Goal: Transaction & Acquisition: Subscribe to service/newsletter

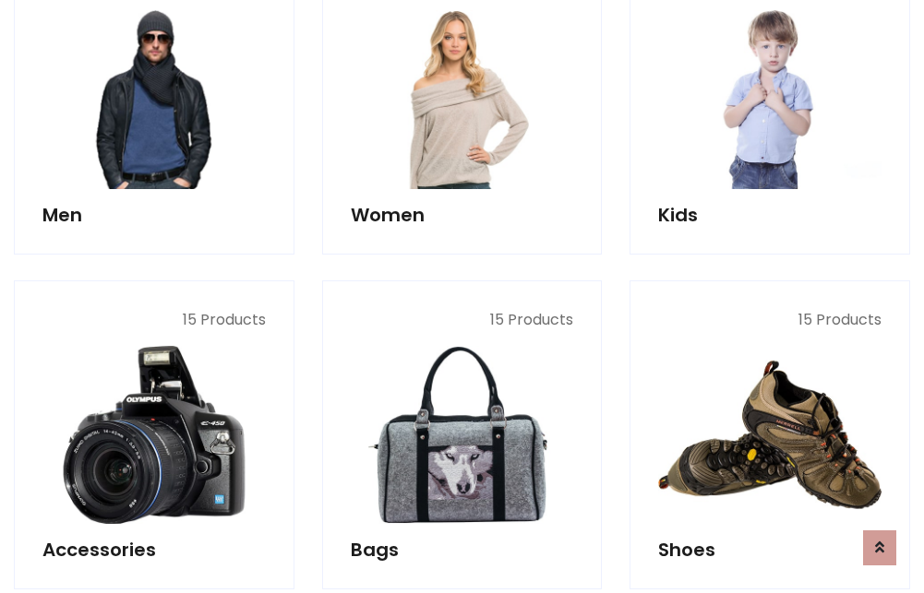
scroll to position [1339, 0]
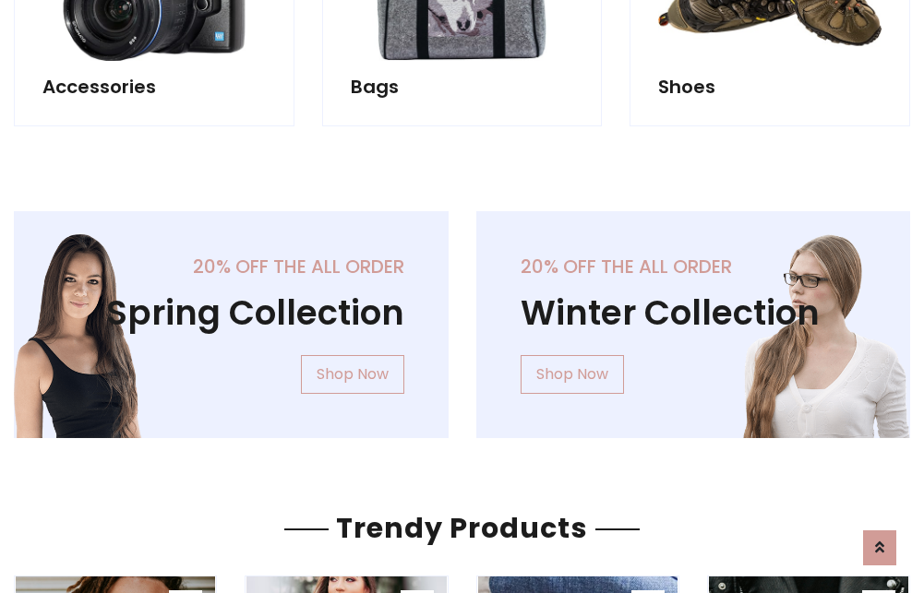
click at [462, 317] on div "20% off the all order Winter Collection Shop Now" at bounding box center [693, 339] width 462 height 257
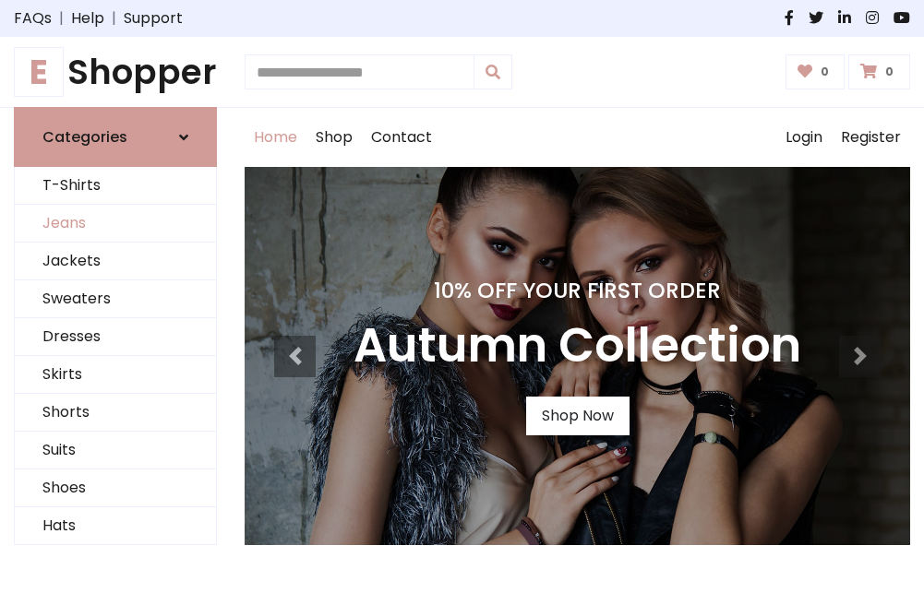
click at [115, 224] on link "Jeans" at bounding box center [115, 224] width 201 height 38
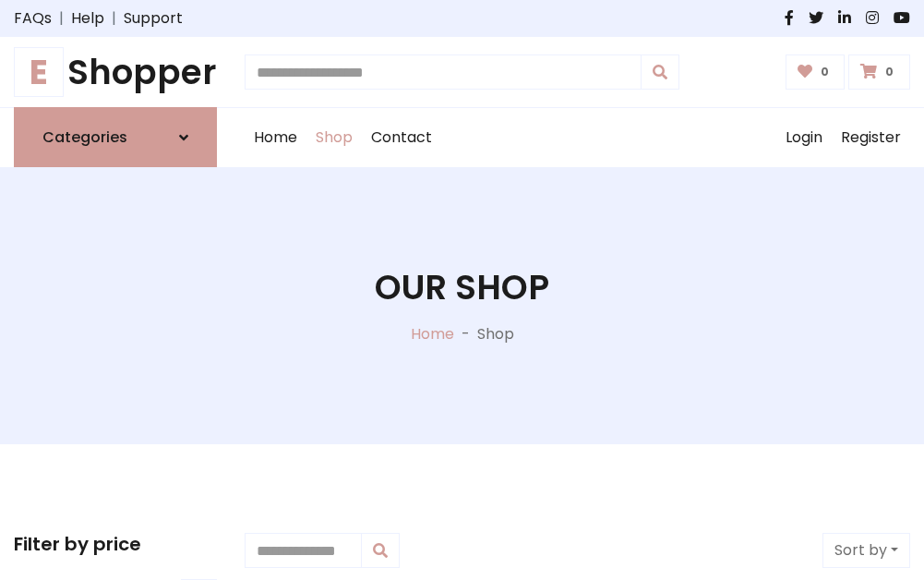
scroll to position [582, 0]
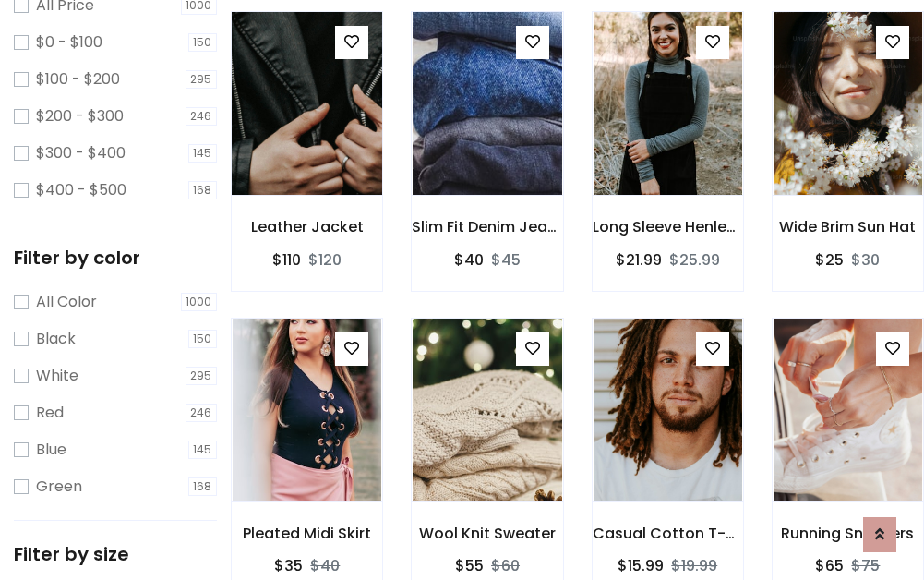
click at [306, 144] on img at bounding box center [307, 103] width 178 height 443
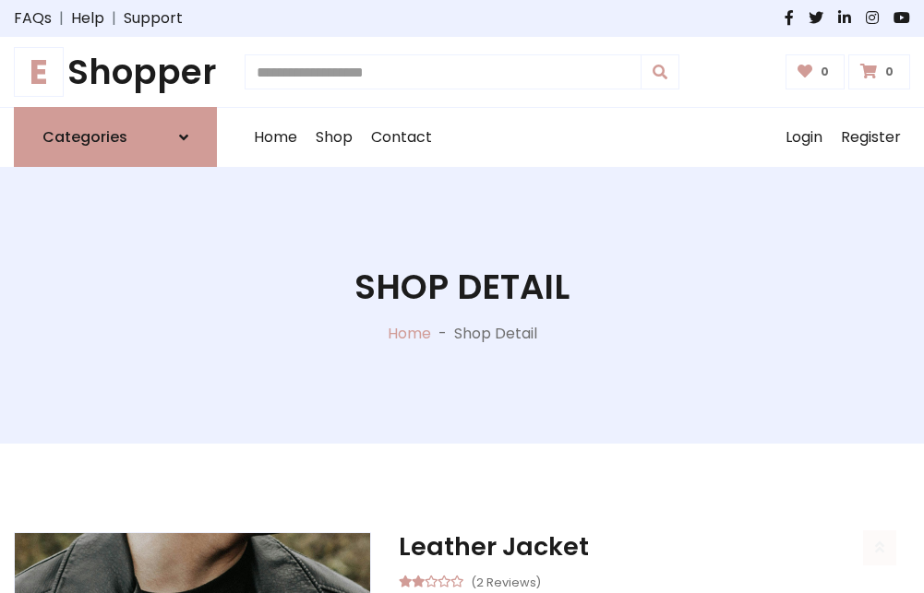
scroll to position [198, 0]
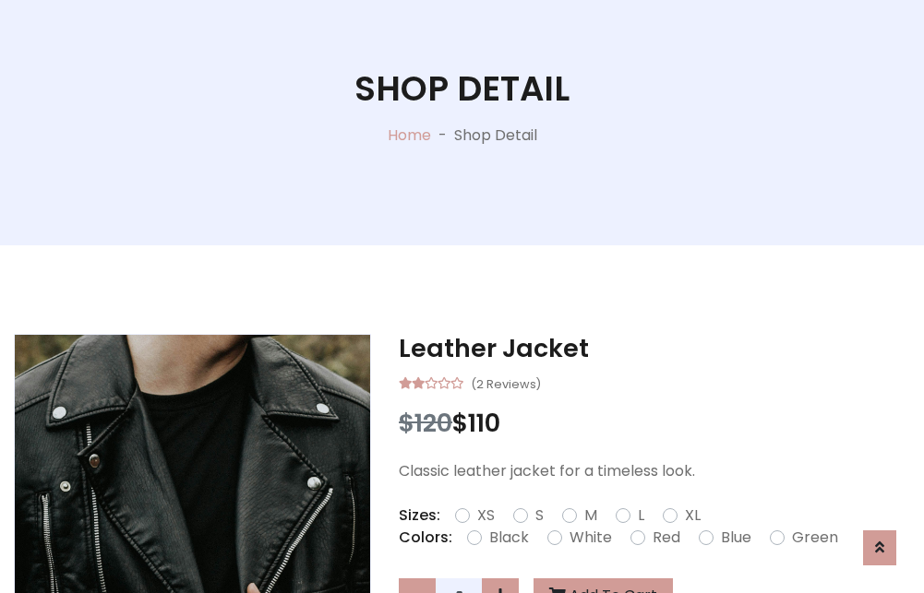
click at [664, 538] on label "Red" at bounding box center [667, 538] width 28 height 22
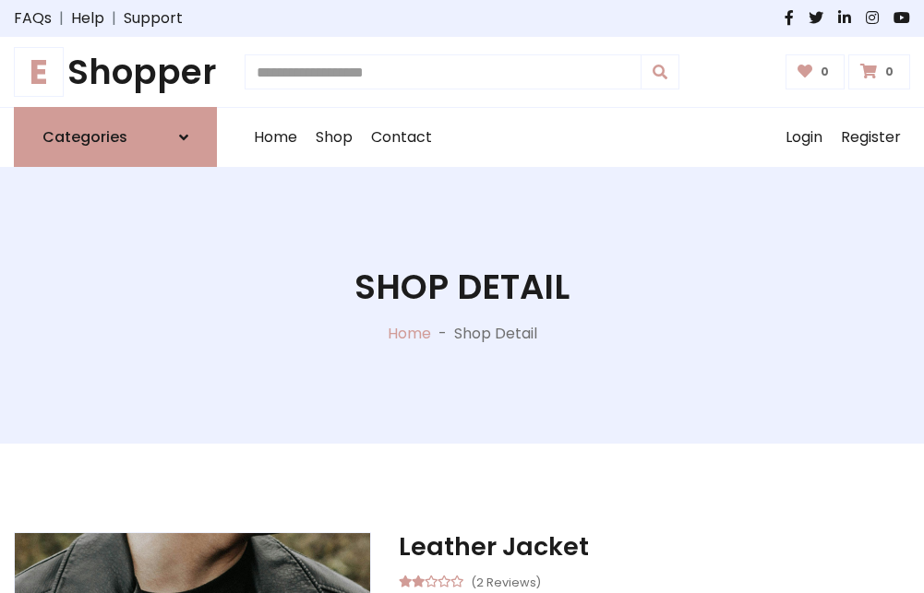
scroll to position [198, 0]
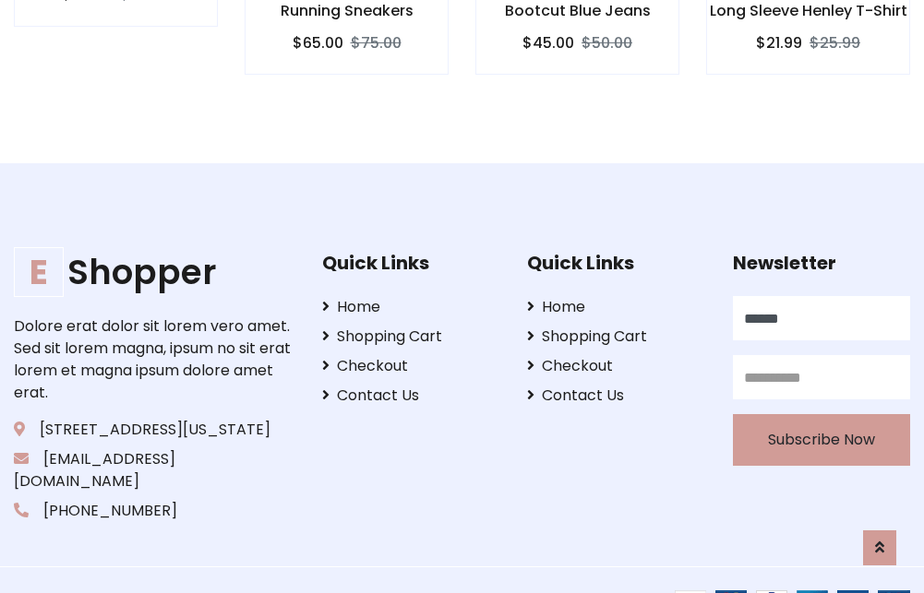
type input "******"
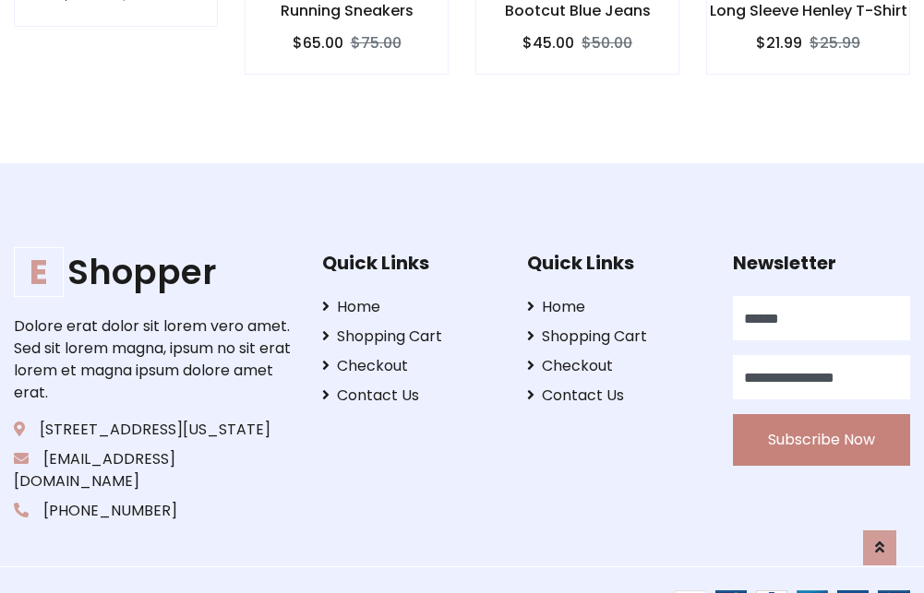
type input "**********"
click at [821, 418] on button "Subscribe Now" at bounding box center [821, 440] width 177 height 52
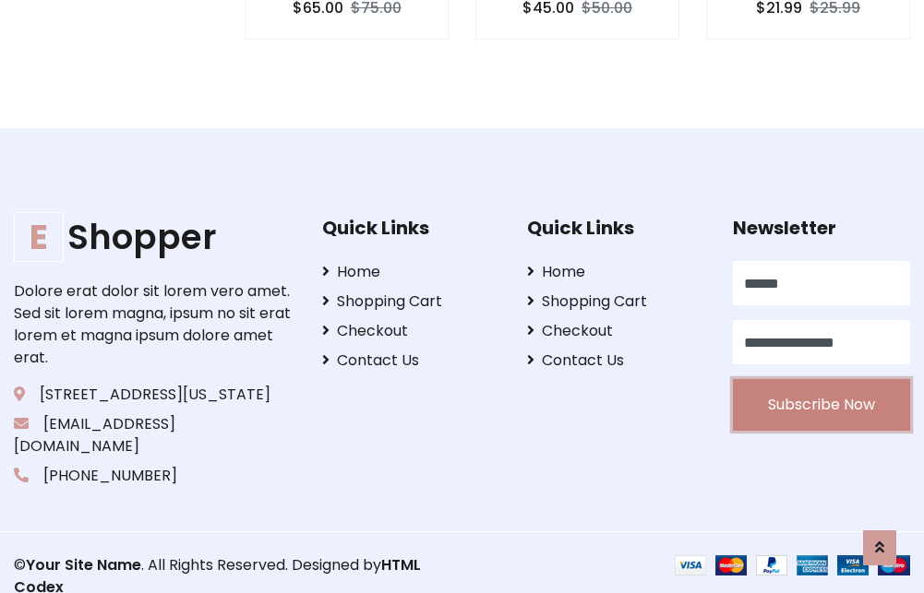
scroll to position [1796, 0]
